Goal: Register for event/course

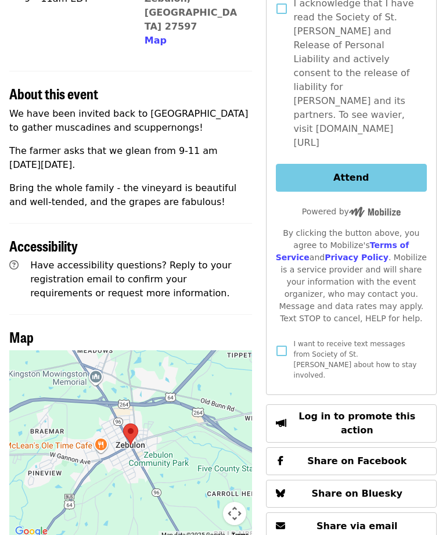
scroll to position [311, 0]
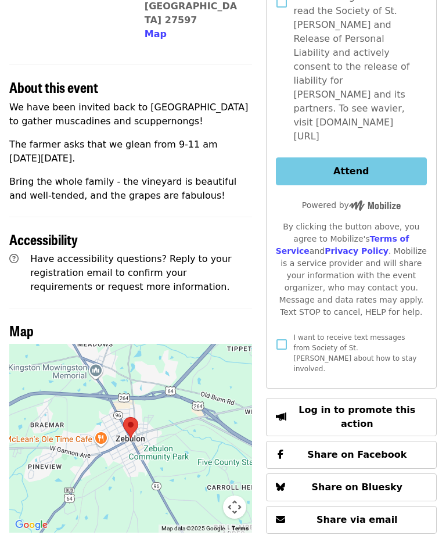
click at [186, 389] on div at bounding box center [130, 438] width 243 height 189
click at [239, 495] on button "Map camera controls" at bounding box center [234, 506] width 23 height 23
click at [210, 495] on button "Zoom out" at bounding box center [205, 506] width 23 height 23
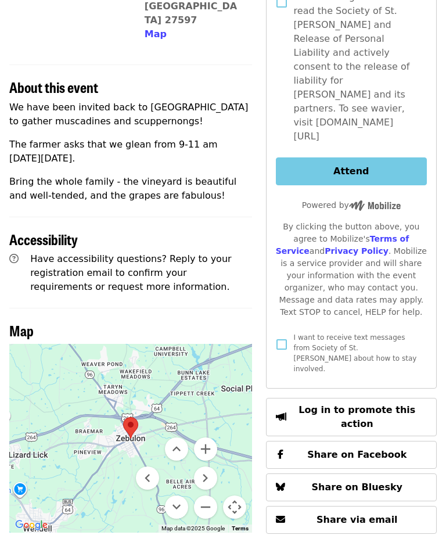
click at [209, 495] on button "Zoom out" at bounding box center [205, 506] width 23 height 23
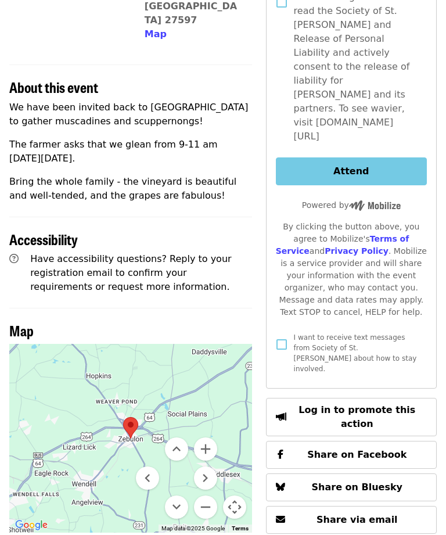
click at [213, 495] on button "Zoom out" at bounding box center [205, 506] width 23 height 23
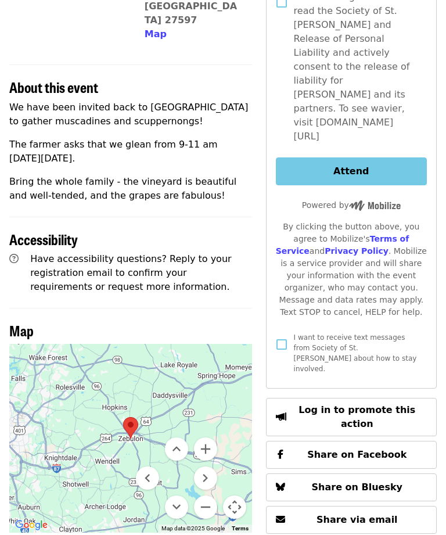
click at [213, 495] on button "Zoom out" at bounding box center [205, 506] width 23 height 23
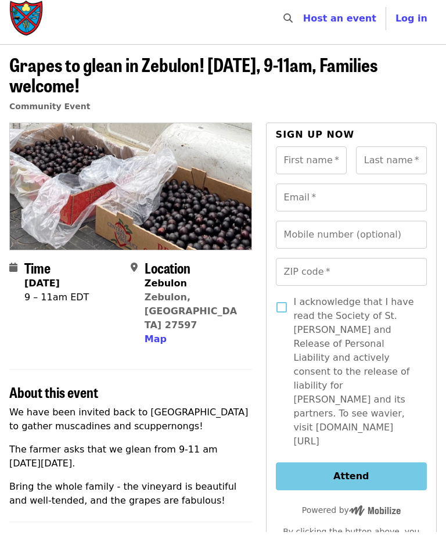
scroll to position [0, 0]
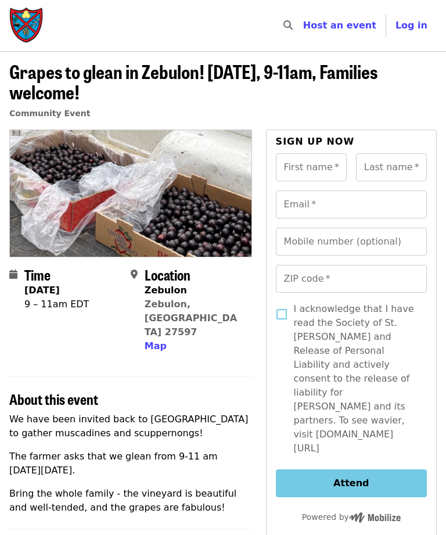
click at [423, 21] on span "Log in" at bounding box center [411, 25] width 32 height 11
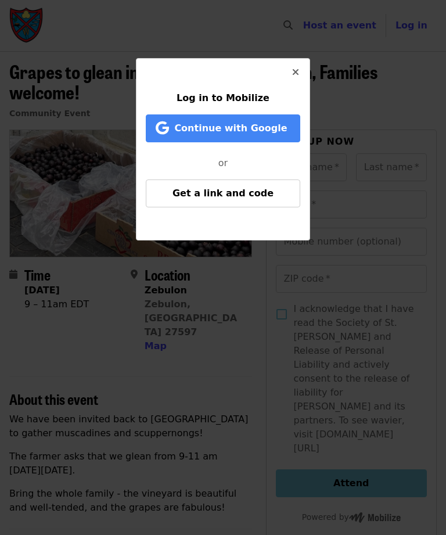
click at [301, 74] on button "Close" at bounding box center [296, 73] width 28 height 28
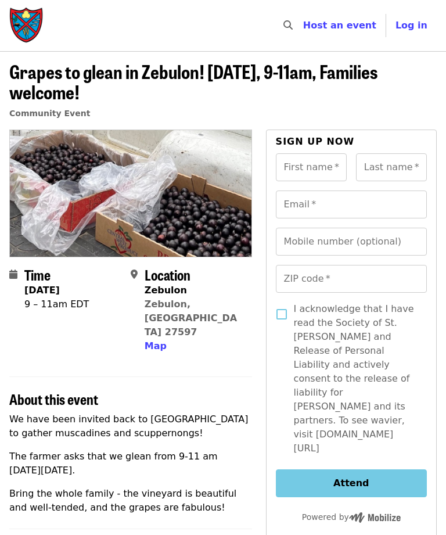
click at [227, 376] on div "About this event" at bounding box center [130, 391] width 243 height 31
click at [422, 25] on span "Log in" at bounding box center [411, 25] width 32 height 11
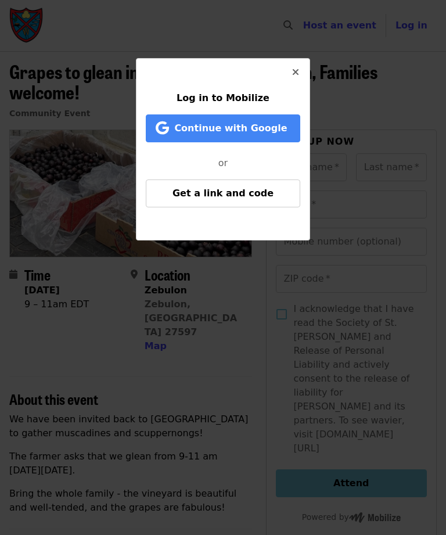
click at [304, 71] on button "Close" at bounding box center [296, 73] width 28 height 28
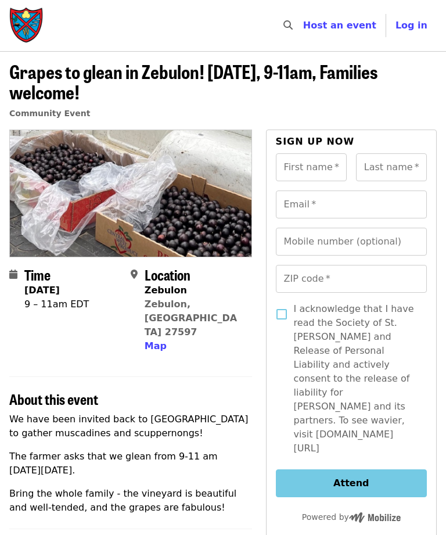
click at [338, 171] on input "First name   *" at bounding box center [311, 167] width 71 height 28
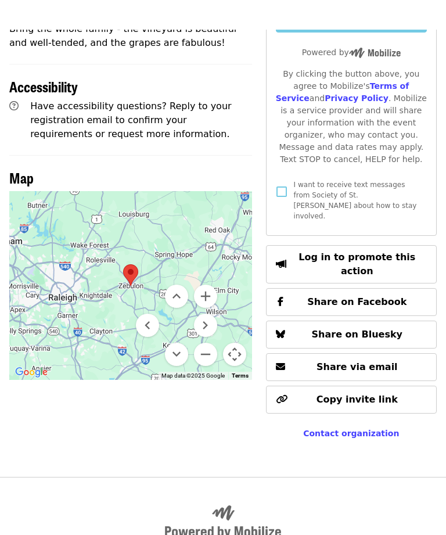
scroll to position [502, 0]
